Goal: Find specific page/section: Find specific page/section

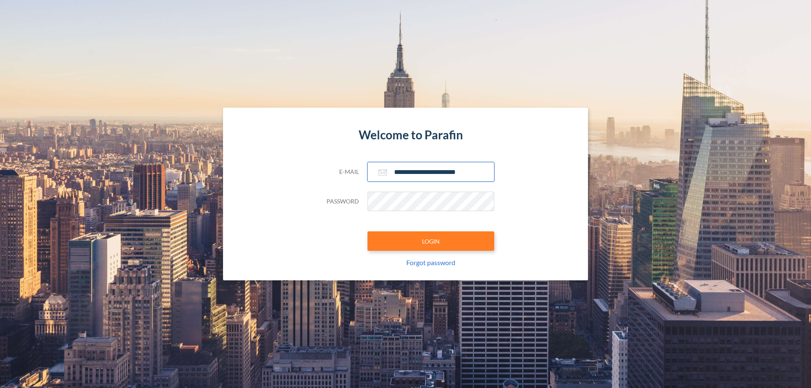
type input "**********"
click at [431, 241] on button "LOGIN" at bounding box center [430, 240] width 127 height 19
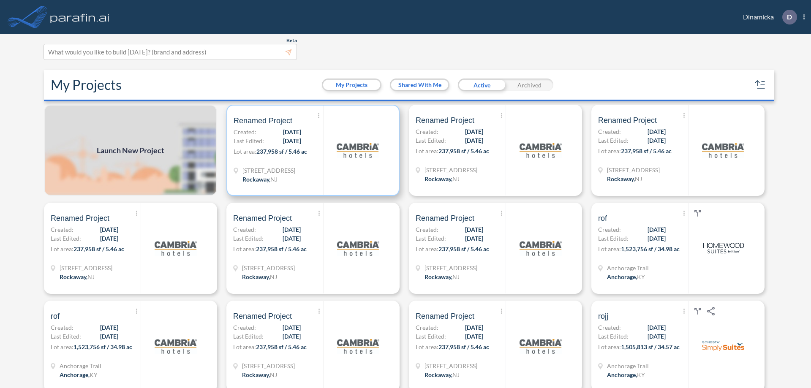
scroll to position [2, 0]
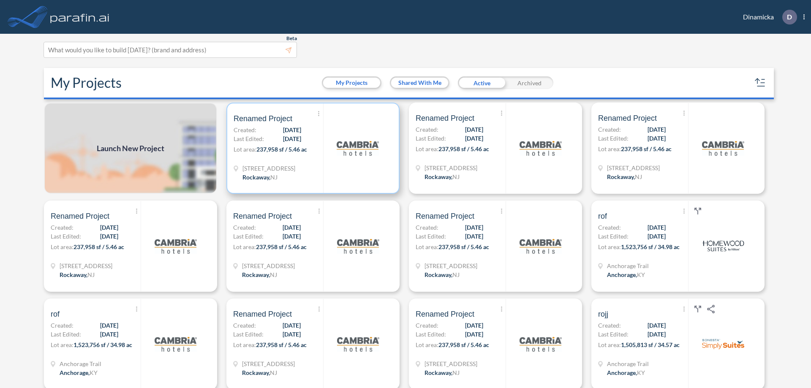
click at [311, 148] on p "Lot area: 237,958 sf / 5.46 ac" at bounding box center [279, 151] width 90 height 12
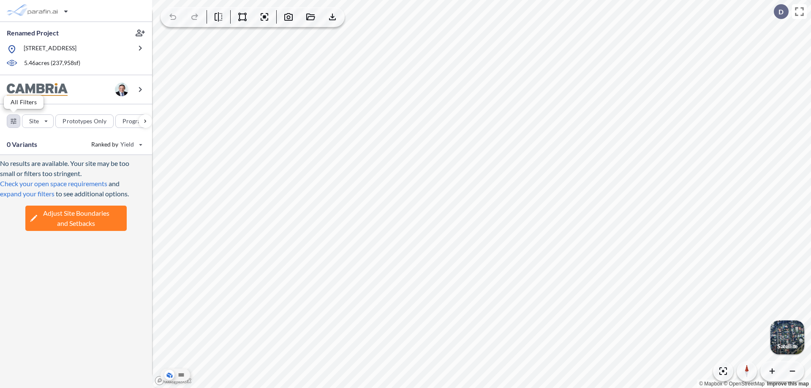
click at [14, 121] on div "button" at bounding box center [13, 121] width 13 height 13
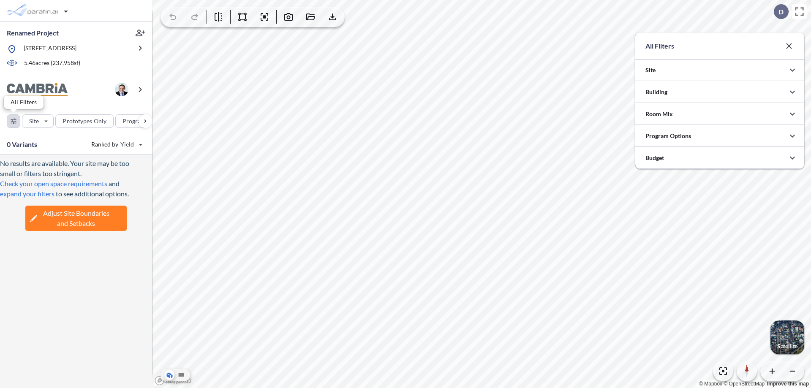
scroll to position [422363, 422194]
click at [792, 92] on icon "button" at bounding box center [792, 92] width 10 height 10
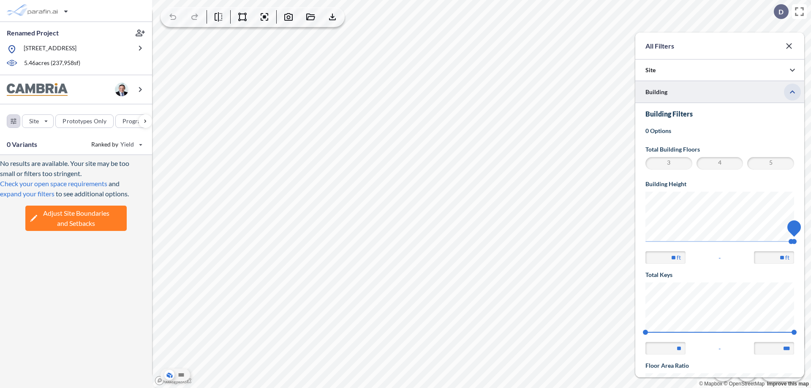
scroll to position [147, 0]
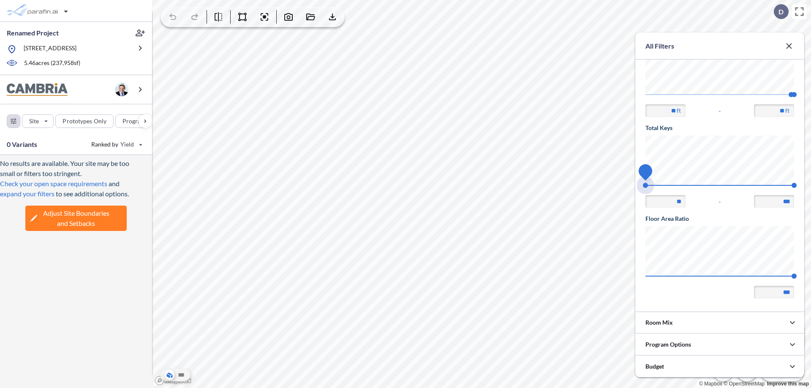
drag, startPoint x: 645, startPoint y: 185, endPoint x: 794, endPoint y: 185, distance: 148.7
click at [794, 185] on span "74 140" at bounding box center [719, 188] width 149 height 6
type input "***"
